Goal: Check status: Check status

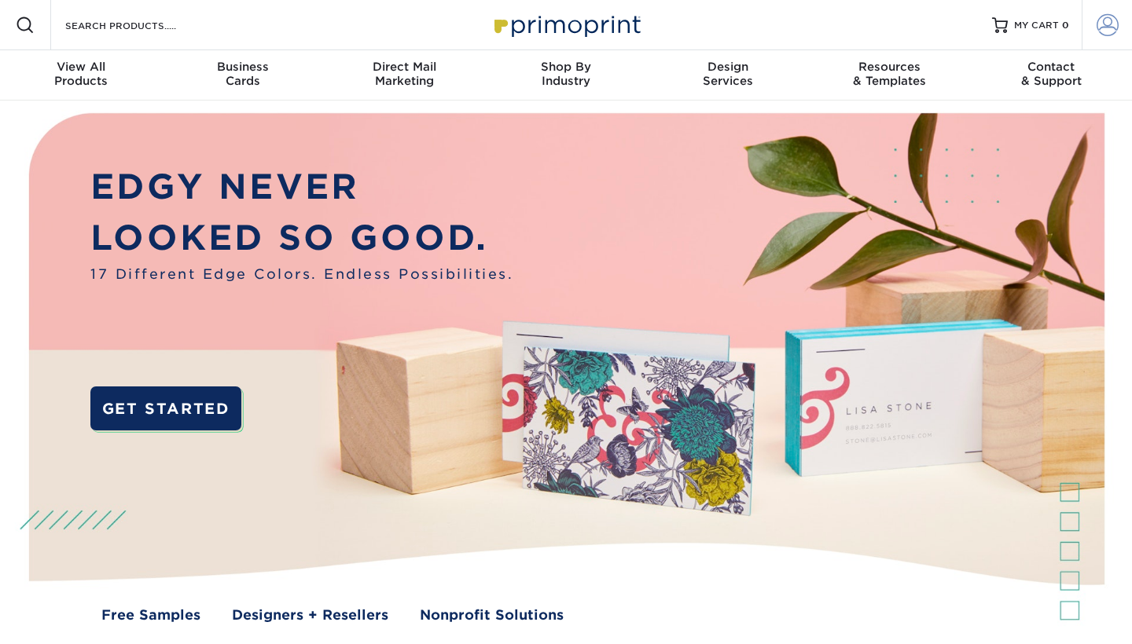
click at [1110, 26] on span at bounding box center [1107, 25] width 22 height 22
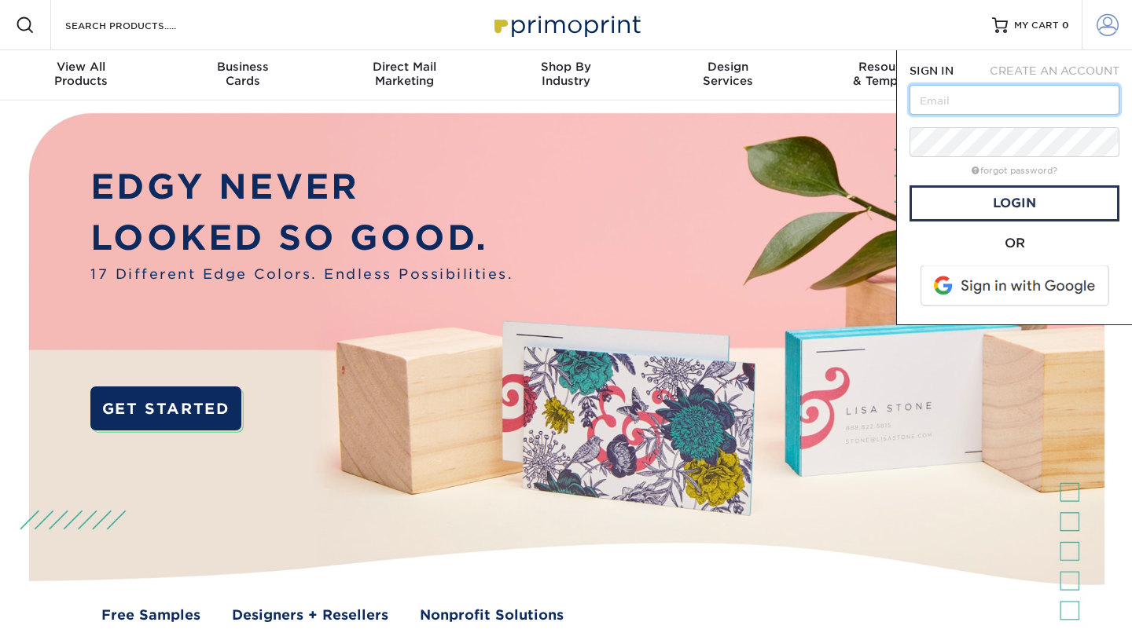
type input "accounts@feynlab.com"
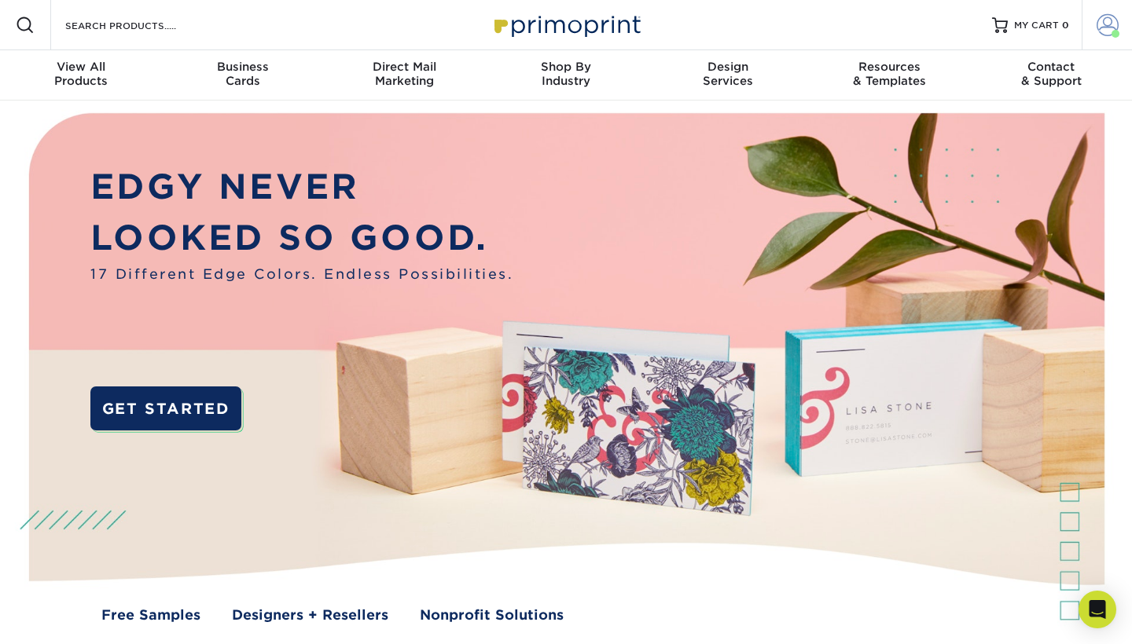
click at [1110, 24] on span at bounding box center [1107, 25] width 22 height 22
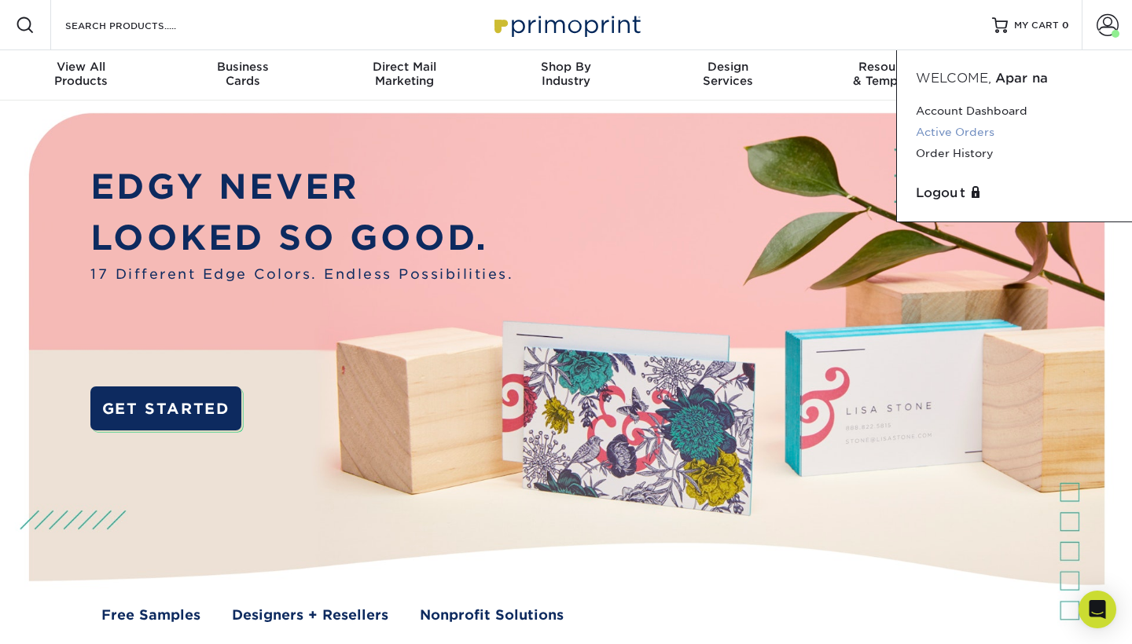
click at [985, 131] on link "Active Orders" at bounding box center [1013, 132] width 197 height 21
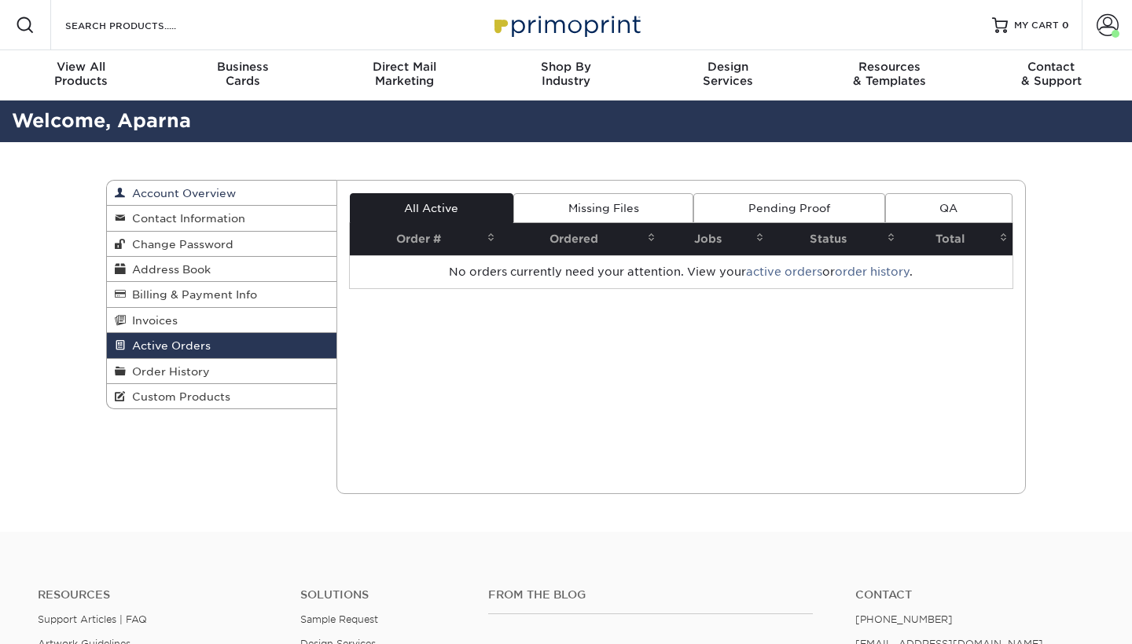
click at [234, 193] on span "Account Overview" at bounding box center [181, 193] width 110 height 13
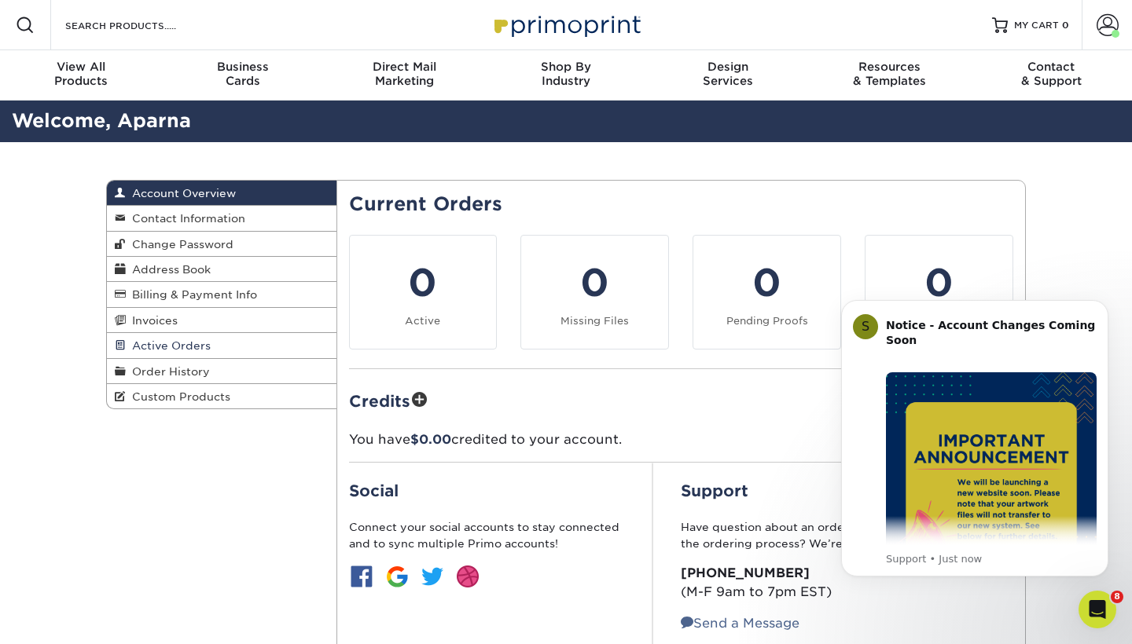
click at [235, 341] on link "Active Orders" at bounding box center [221, 345] width 229 height 25
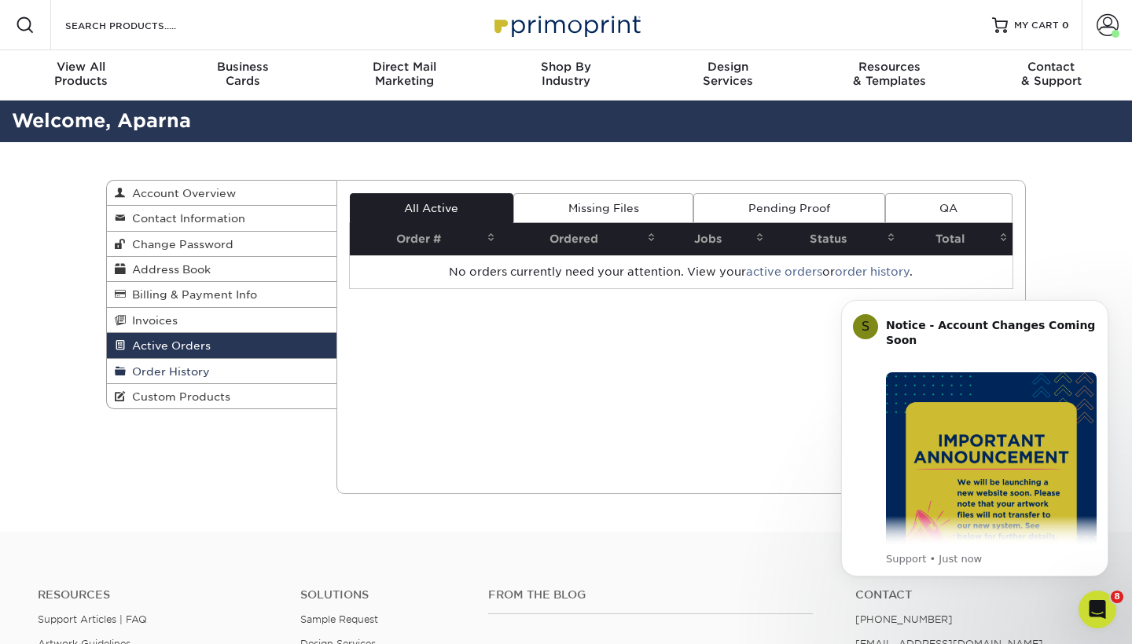
click at [249, 374] on link "Order History" at bounding box center [221, 371] width 229 height 25
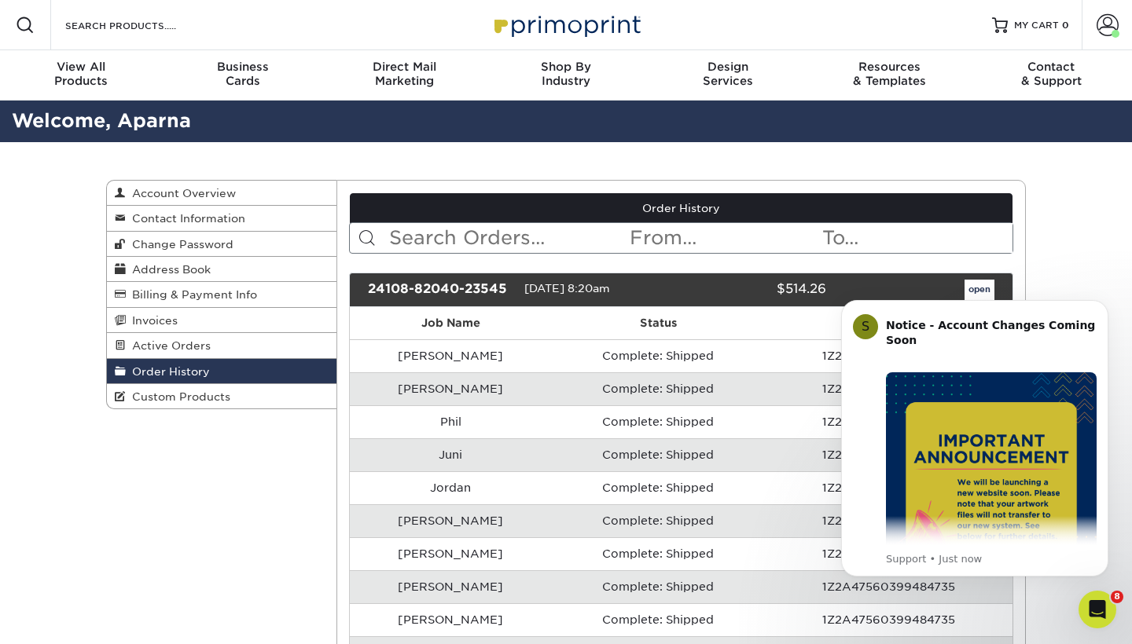
click at [539, 17] on img at bounding box center [565, 25] width 157 height 34
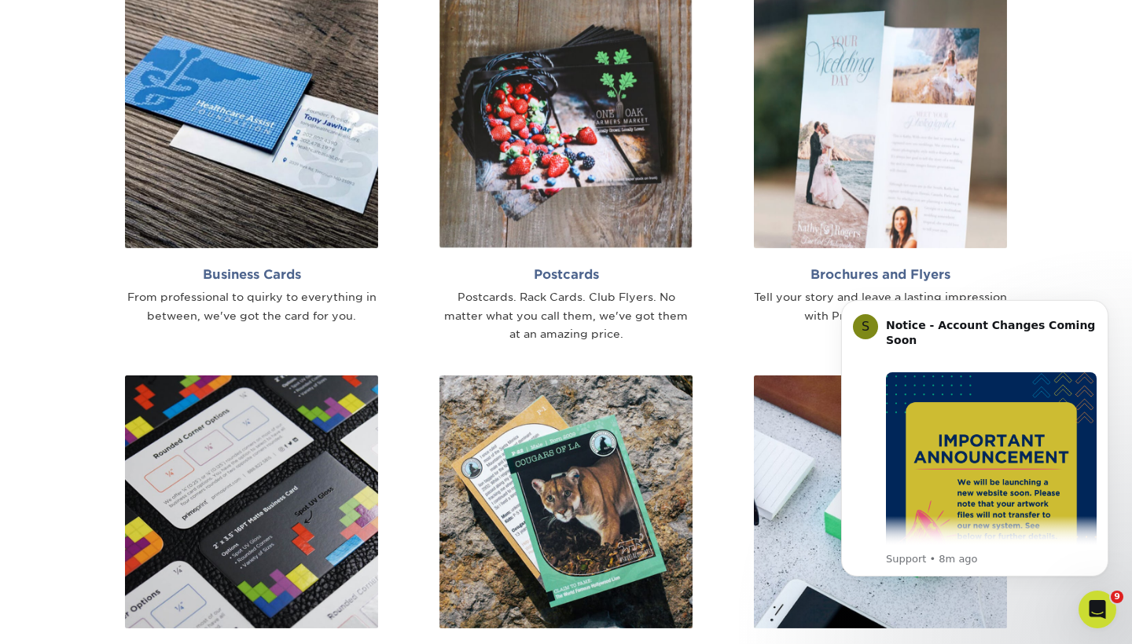
scroll to position [1045, 0]
